Goal: Find specific page/section: Find specific page/section

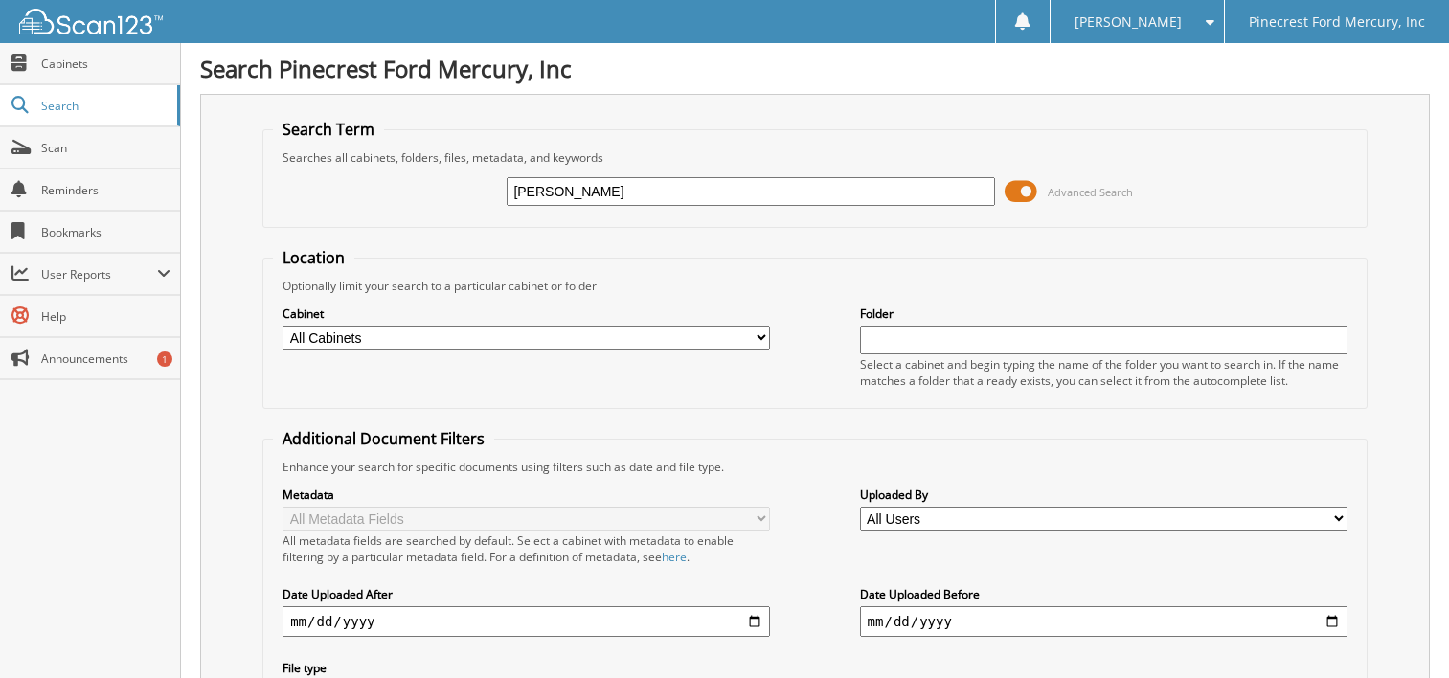
scroll to position [2601, 0]
type input "1301"
click at [627, 193] on input "1301" at bounding box center [749, 191] width 487 height 29
type input "1"
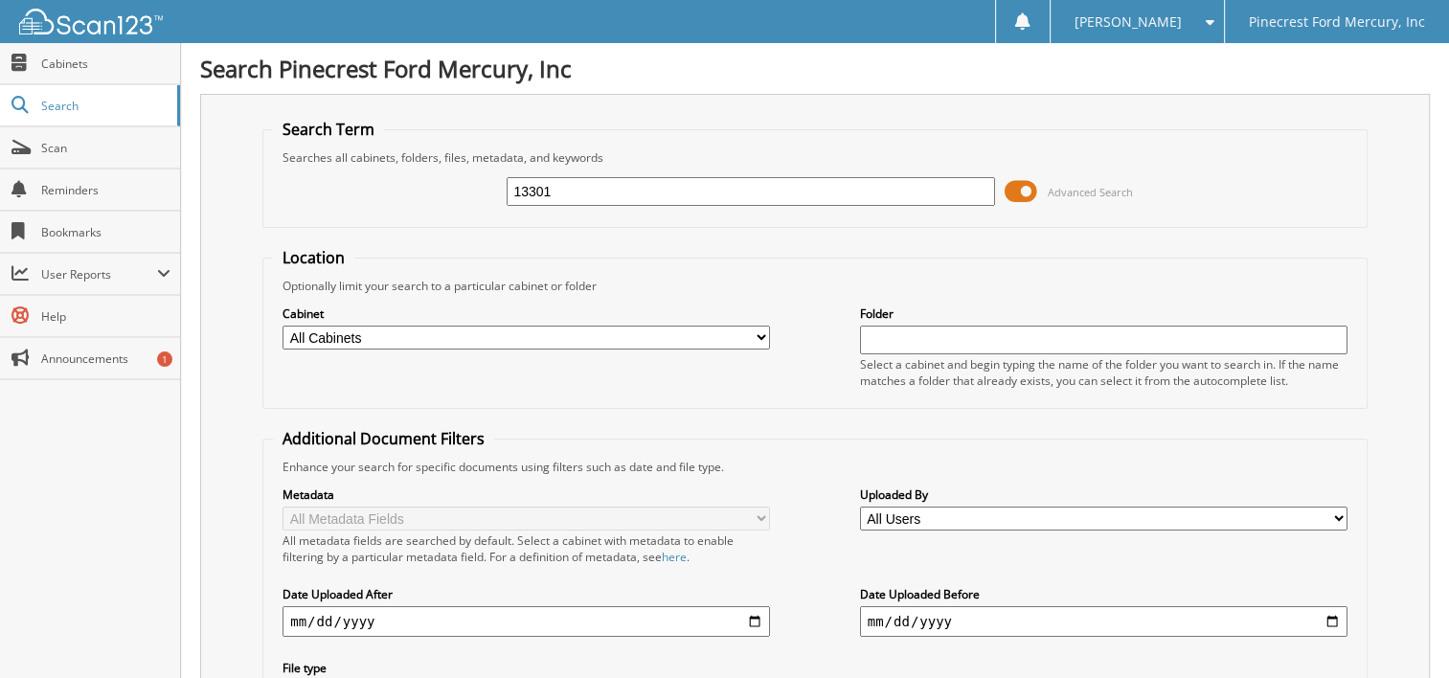
type input "13301"
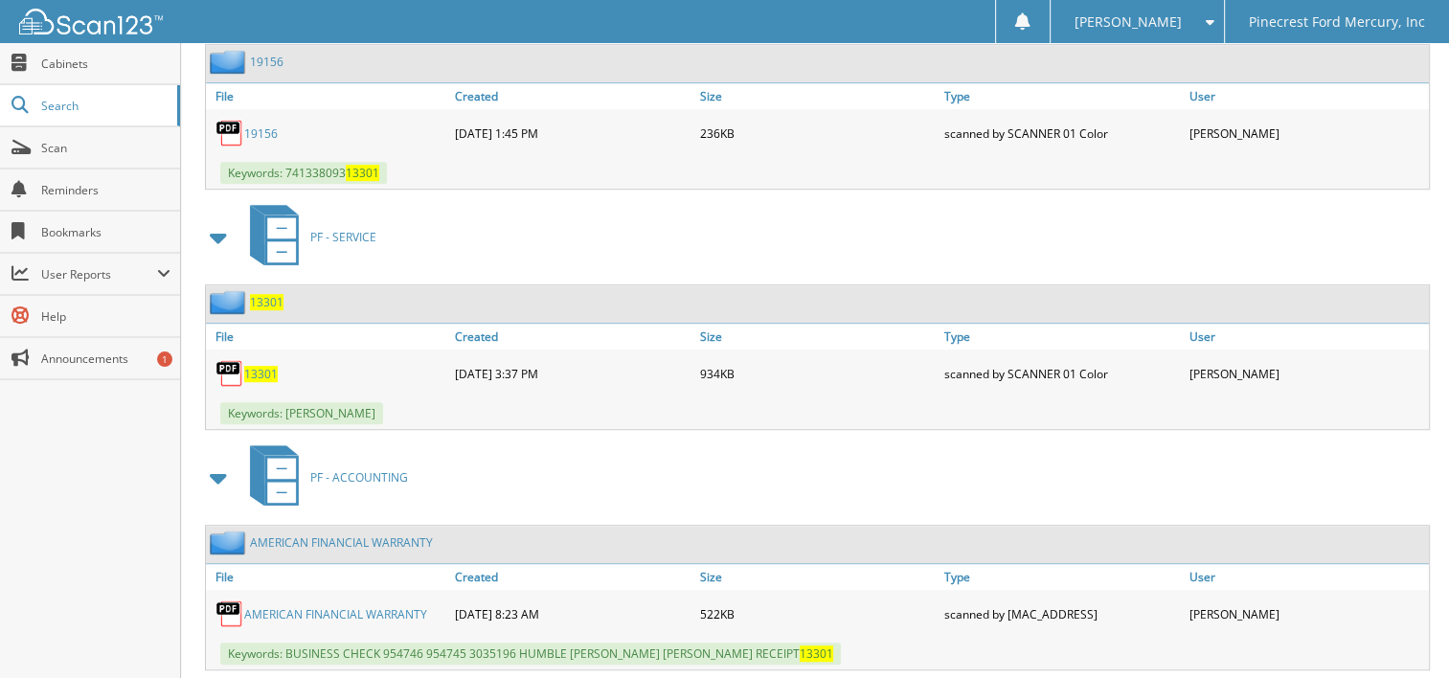
scroll to position [1102, 0]
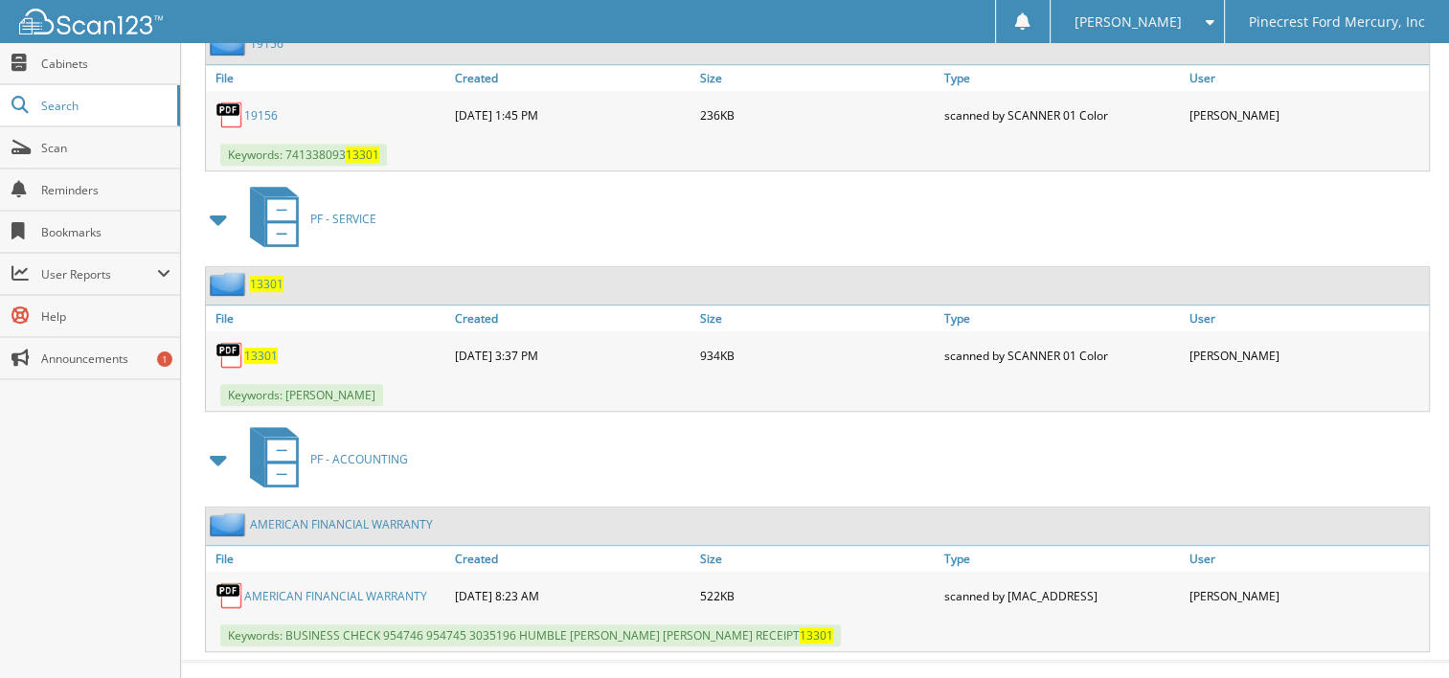
click at [336, 588] on link "AMERICAN FINANCIAL WARRANTY" at bounding box center [335, 596] width 183 height 16
